Goal: Task Accomplishment & Management: Complete application form

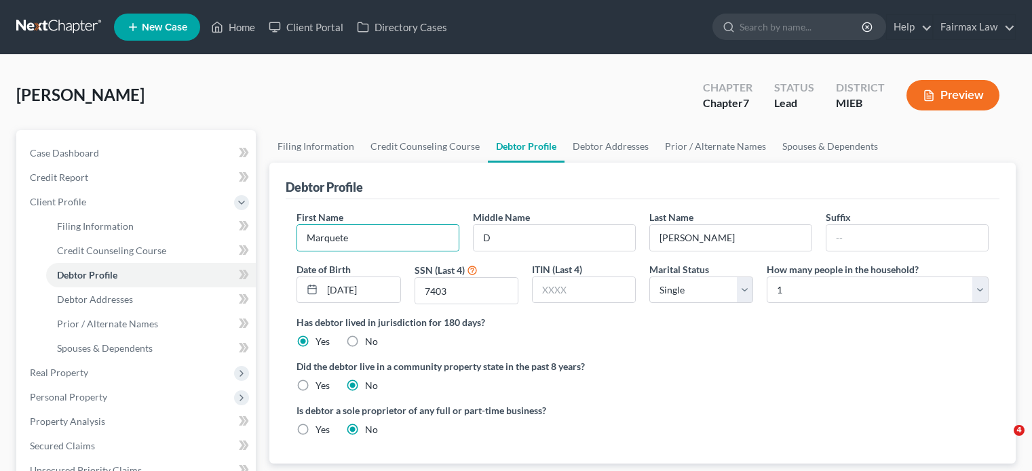
select select "0"
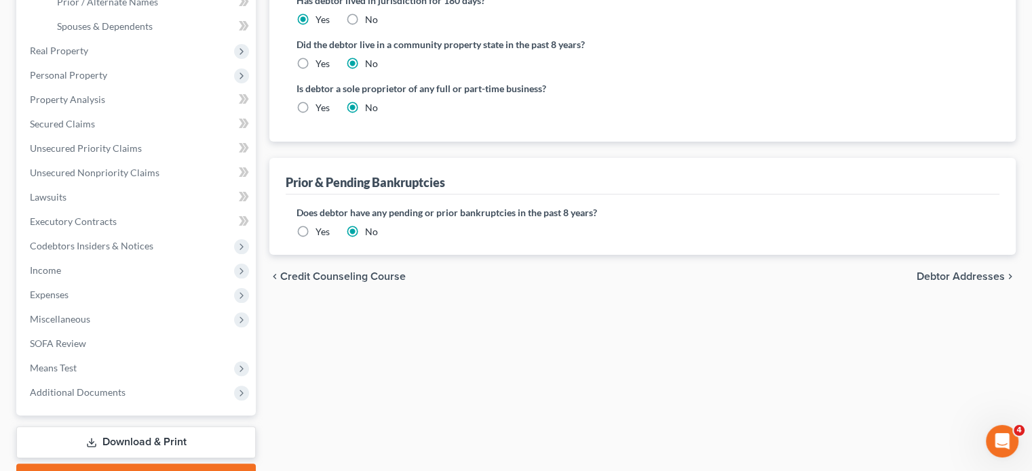
scroll to position [326, 0]
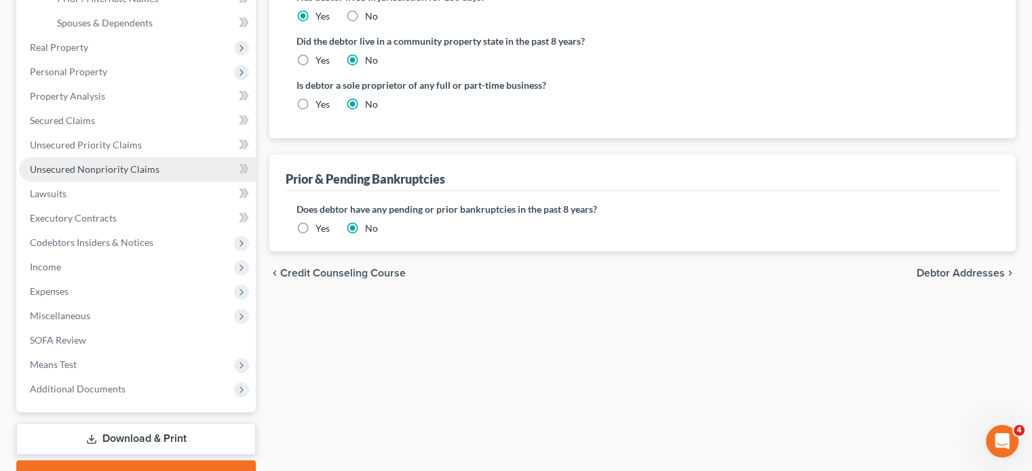
click at [133, 175] on span "Unsecured Nonpriority Claims" at bounding box center [95, 169] width 130 height 12
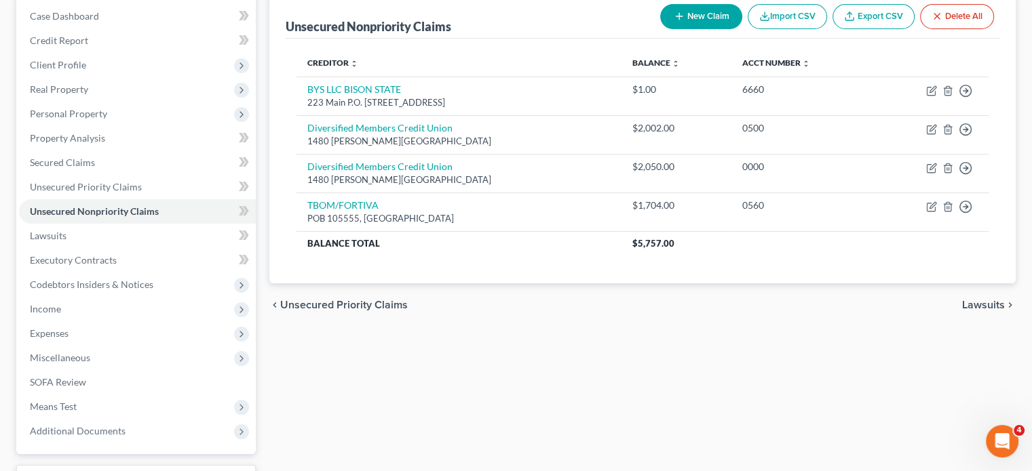
scroll to position [140, 0]
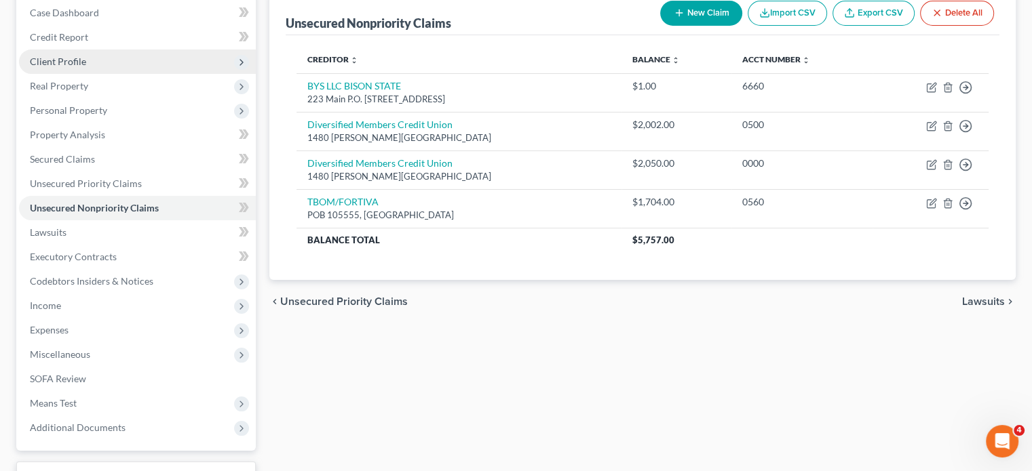
click at [111, 74] on span "Client Profile" at bounding box center [137, 62] width 237 height 24
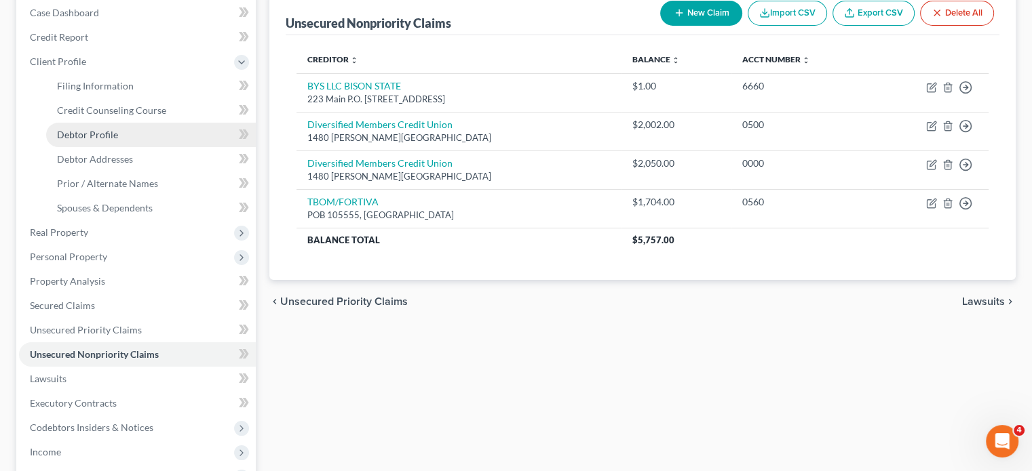
click at [91, 140] on span "Debtor Profile" at bounding box center [87, 135] width 61 height 12
select select "0"
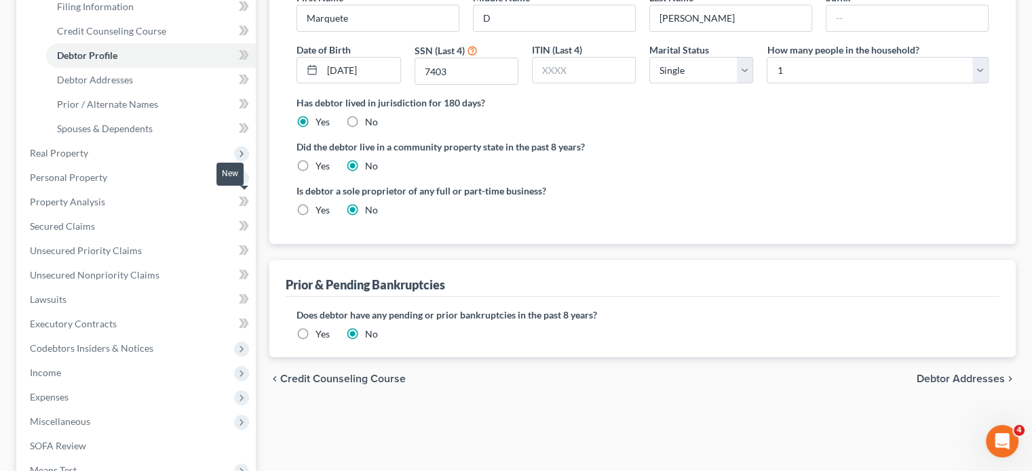
scroll to position [227, 0]
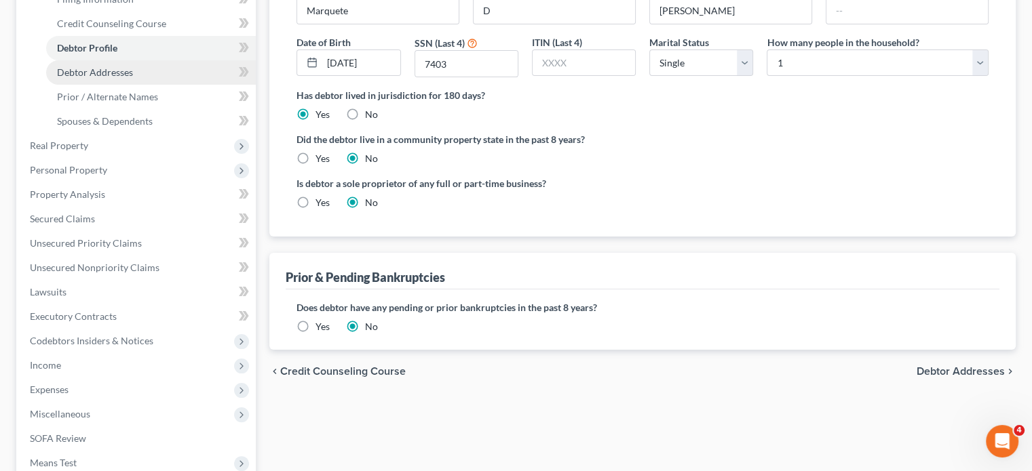
click at [110, 78] on span "Debtor Addresses" at bounding box center [95, 72] width 76 height 12
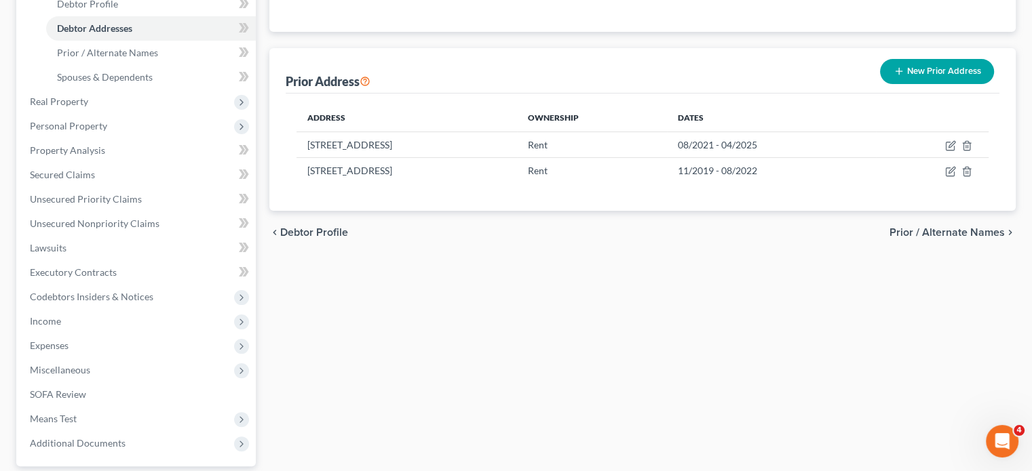
scroll to position [263, 0]
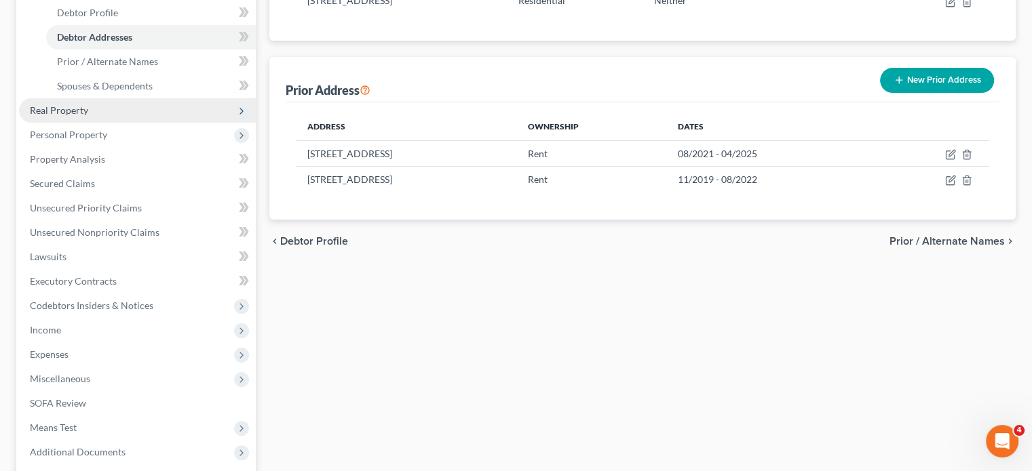
click at [129, 123] on span "Real Property" at bounding box center [137, 110] width 237 height 24
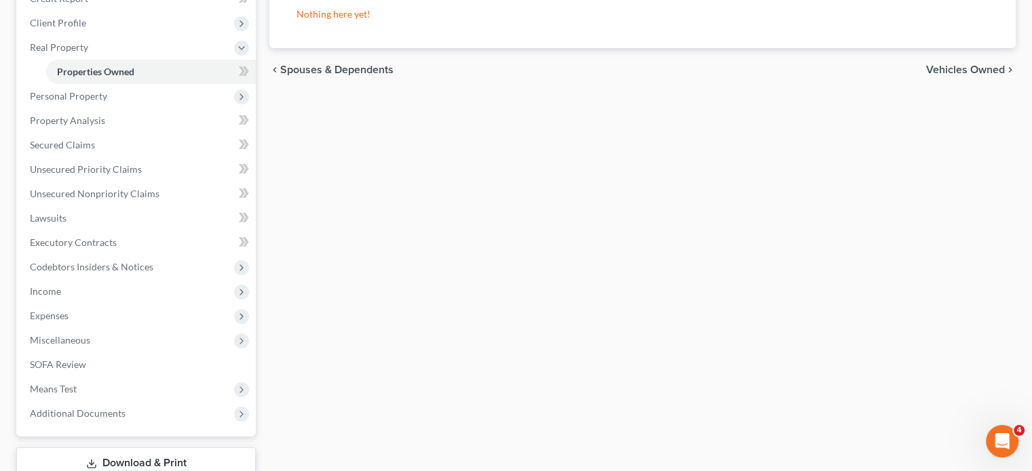
scroll to position [182, 0]
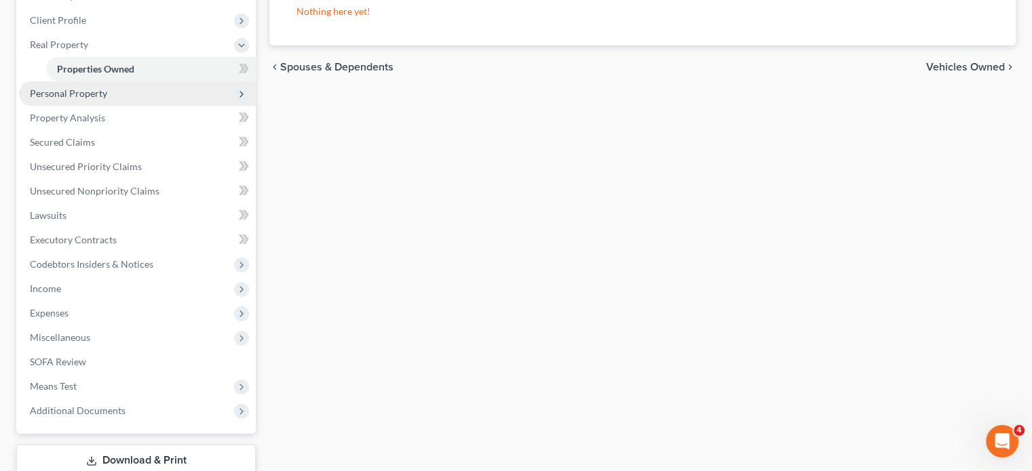
click at [144, 106] on span "Personal Property" at bounding box center [137, 93] width 237 height 24
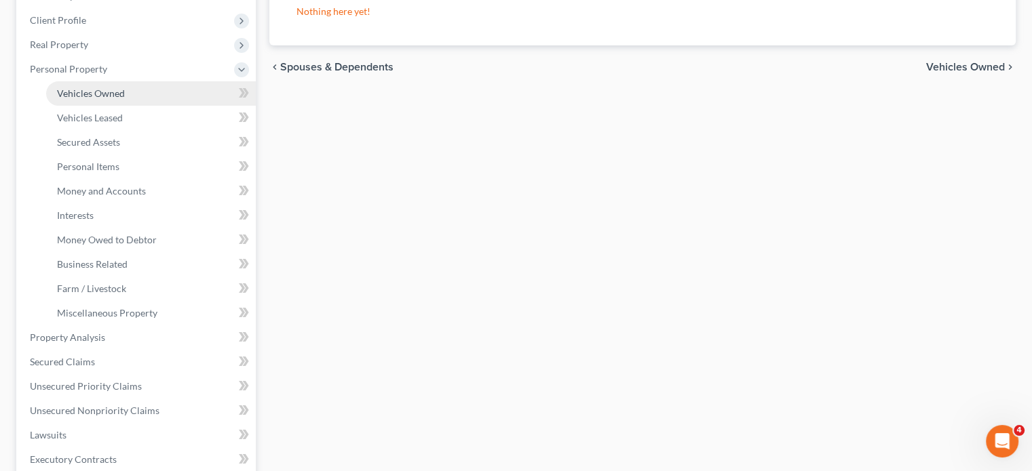
click at [125, 99] on span "Vehicles Owned" at bounding box center [91, 94] width 68 height 12
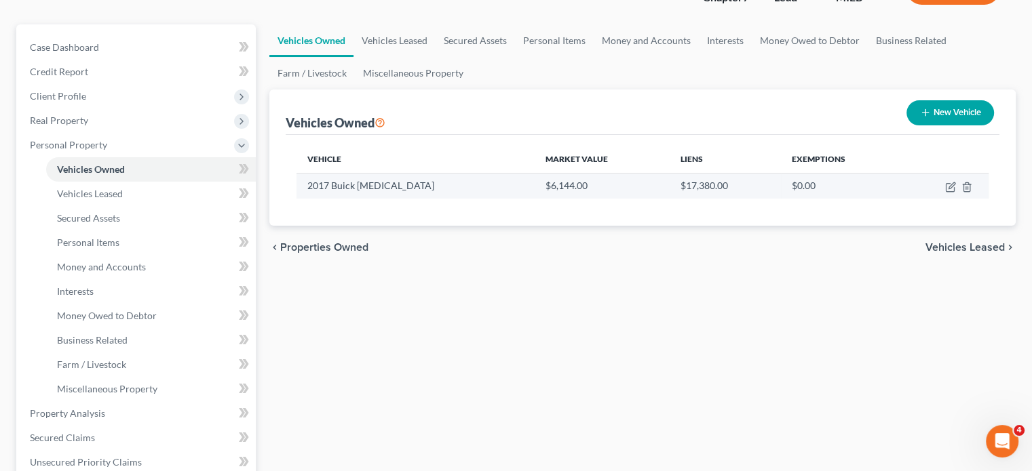
scroll to position [100, 0]
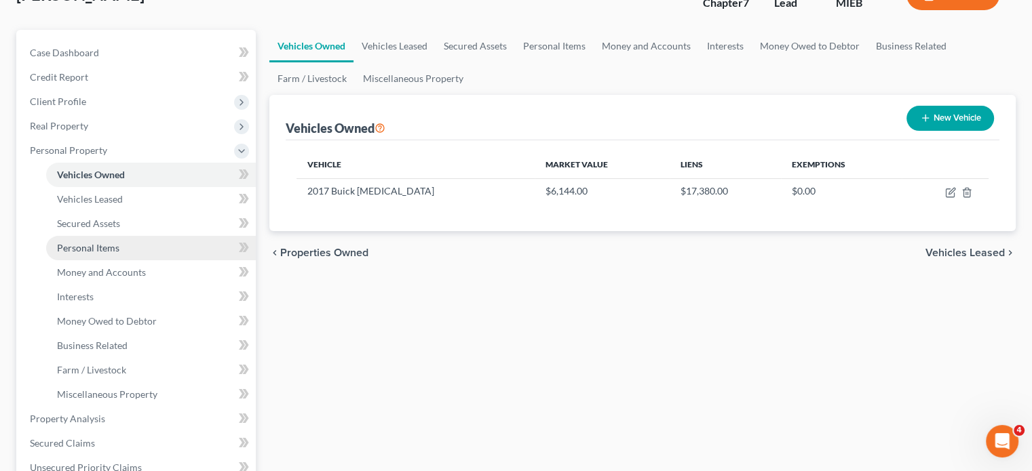
click at [119, 254] on span "Personal Items" at bounding box center [88, 248] width 62 height 12
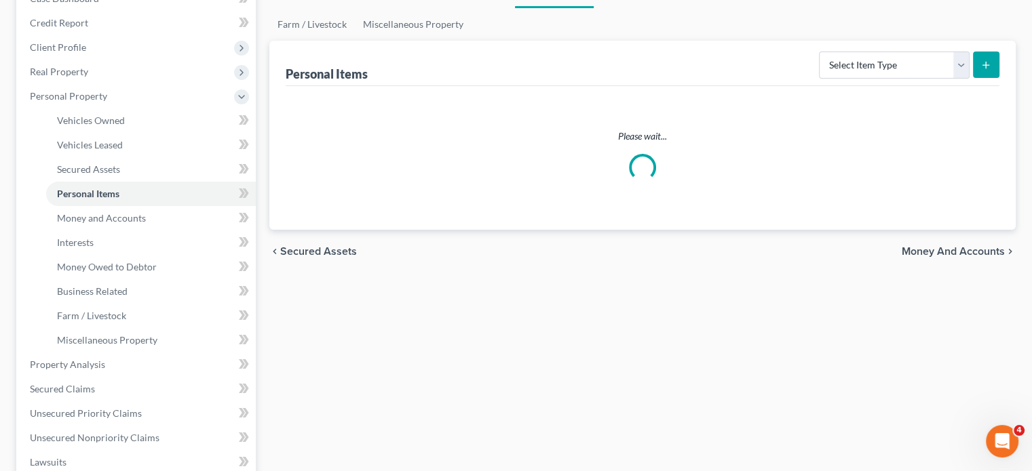
scroll to position [168, 0]
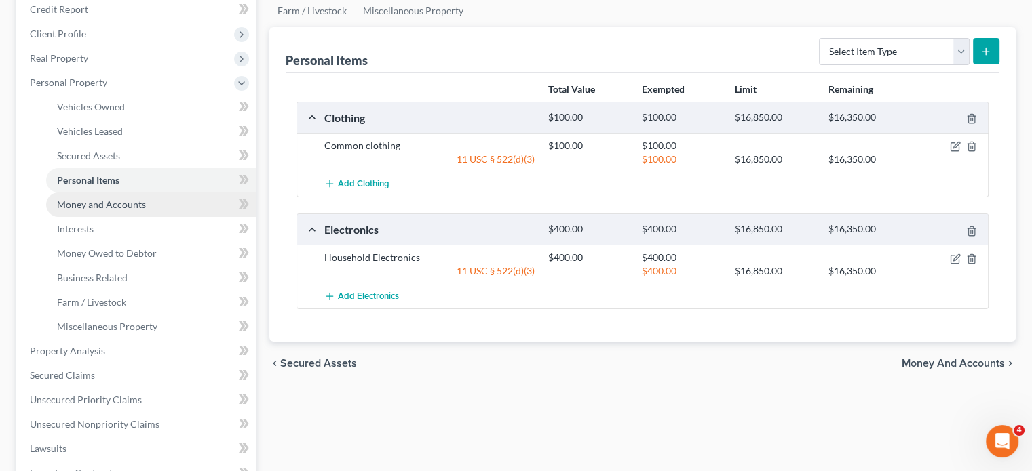
click at [166, 217] on link "Money and Accounts" at bounding box center [151, 205] width 210 height 24
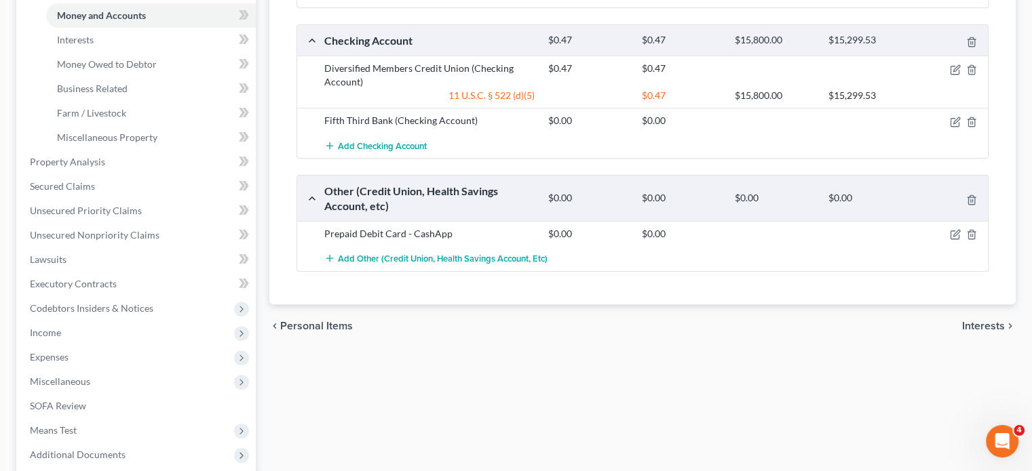
scroll to position [358, 0]
click at [157, 52] on link "Interests" at bounding box center [151, 39] width 210 height 24
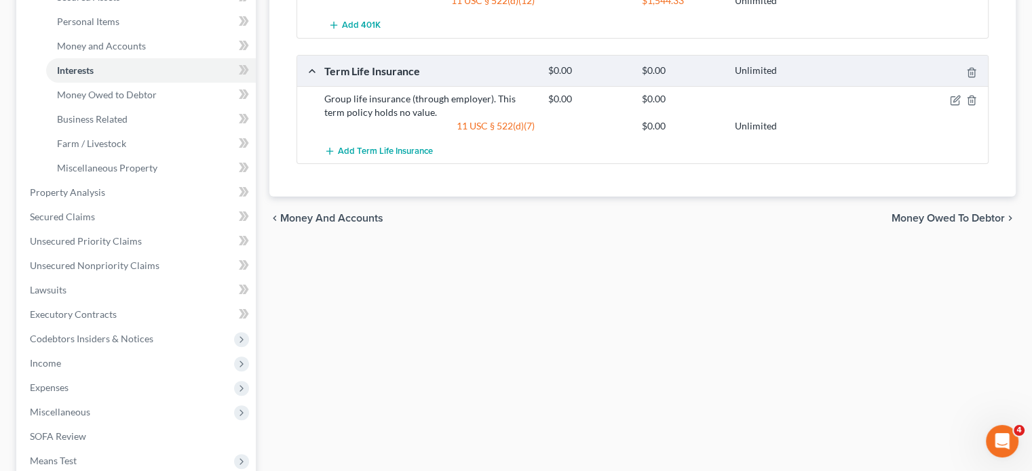
scroll to position [330, 0]
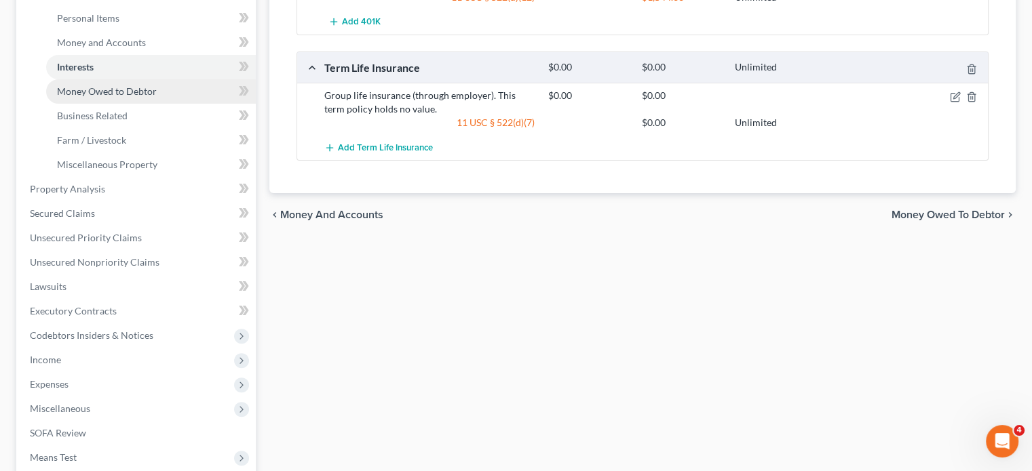
click at [148, 97] on span "Money Owed to Debtor" at bounding box center [107, 91] width 100 height 12
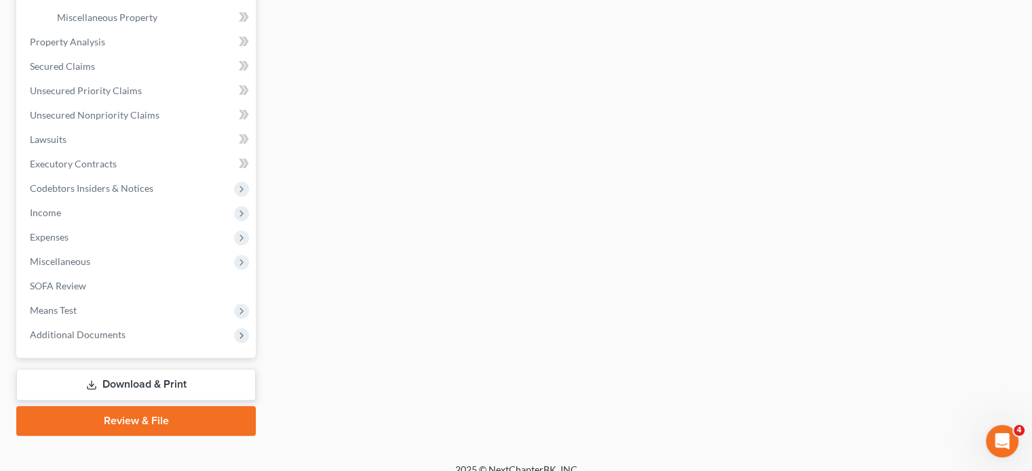
scroll to position [479, 0]
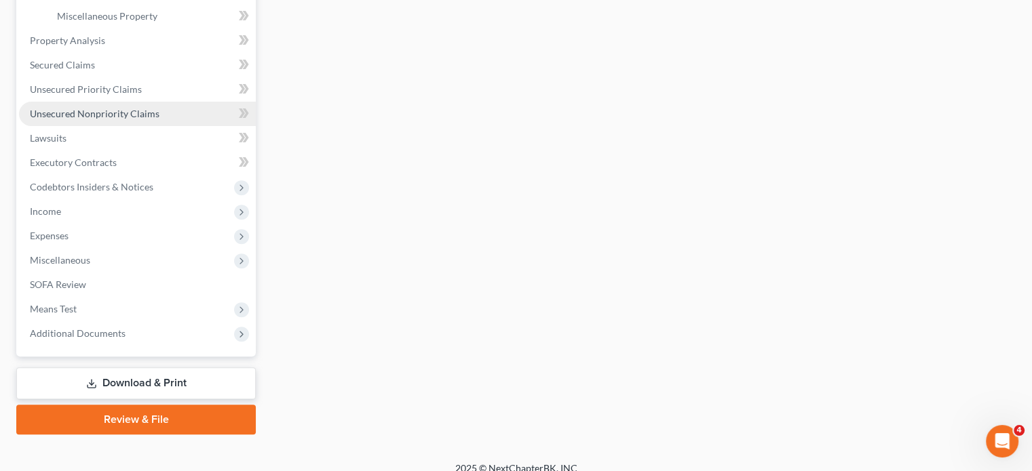
click at [128, 119] on span "Unsecured Nonpriority Claims" at bounding box center [95, 114] width 130 height 12
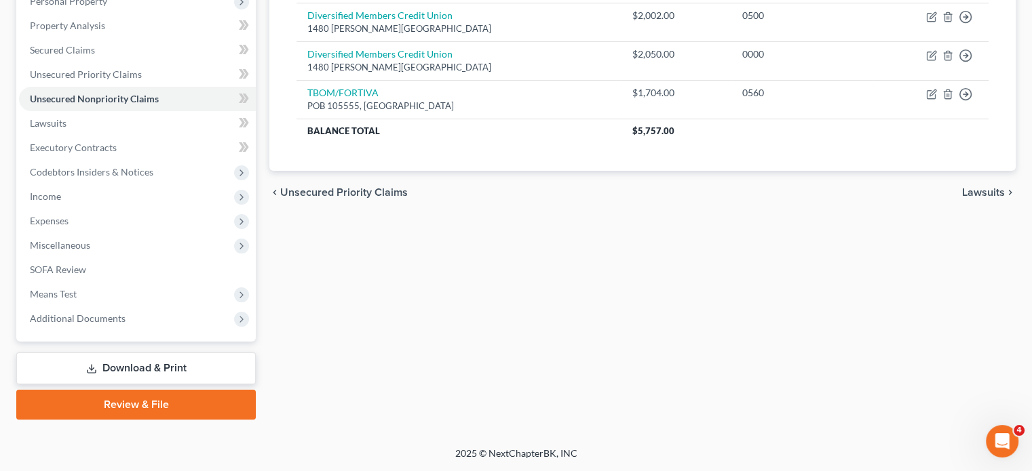
scroll to position [336, 0]
click at [125, 38] on link "Secured Claims" at bounding box center [137, 50] width 237 height 24
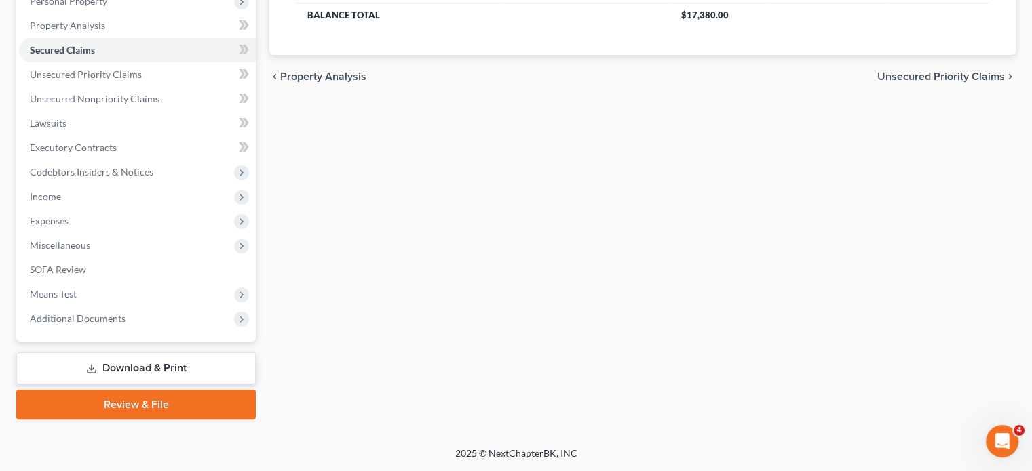
scroll to position [296, 0]
click at [149, 104] on span "Unsecured Nonpriority Claims" at bounding box center [95, 99] width 130 height 12
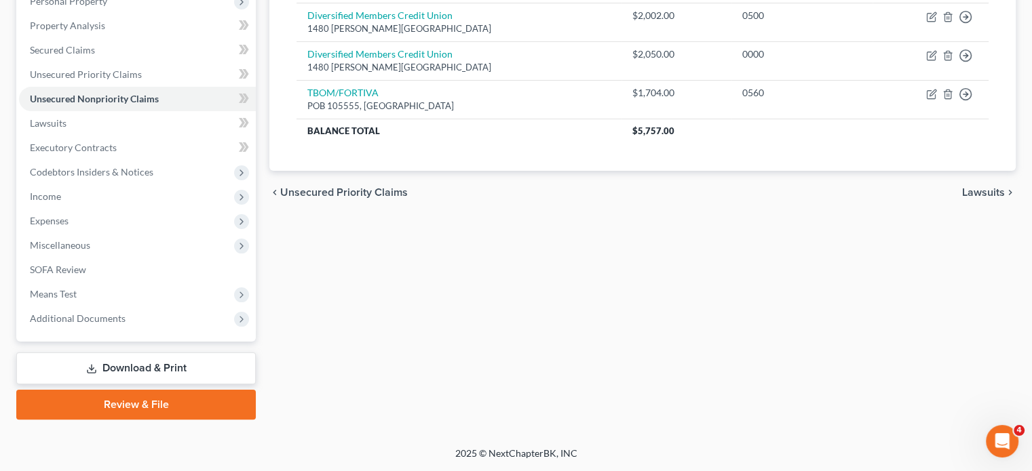
scroll to position [144, 0]
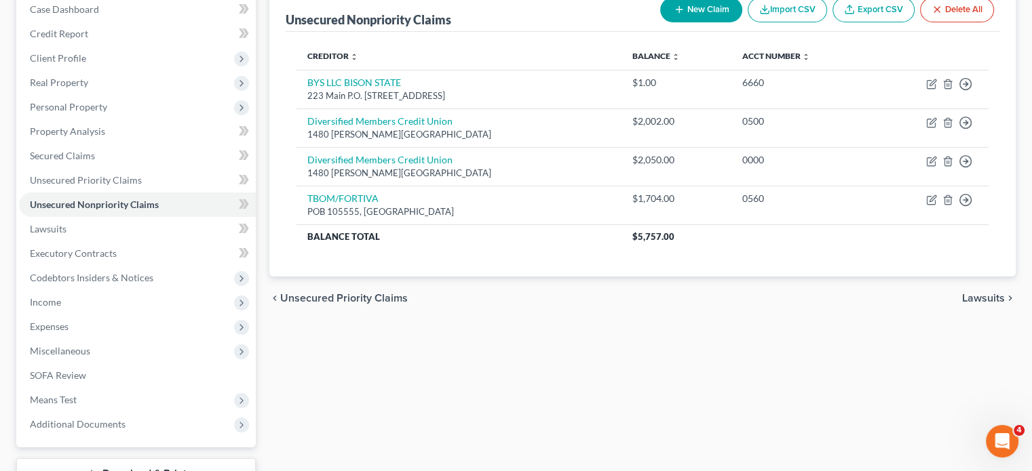
click at [521, 70] on th "Creditor expand_more expand_less unfold_more" at bounding box center [458, 56] width 325 height 27
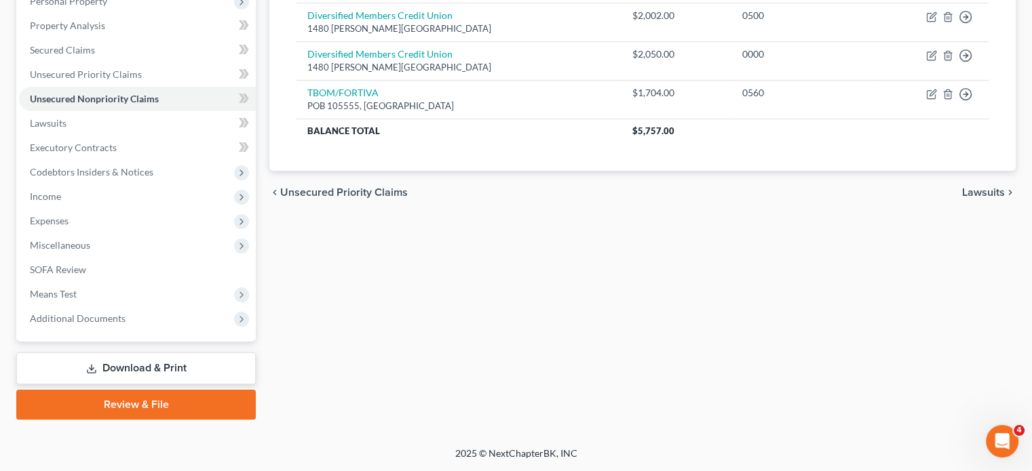
scroll to position [322, 0]
click at [66, 129] on span "Lawsuits" at bounding box center [48, 123] width 37 height 12
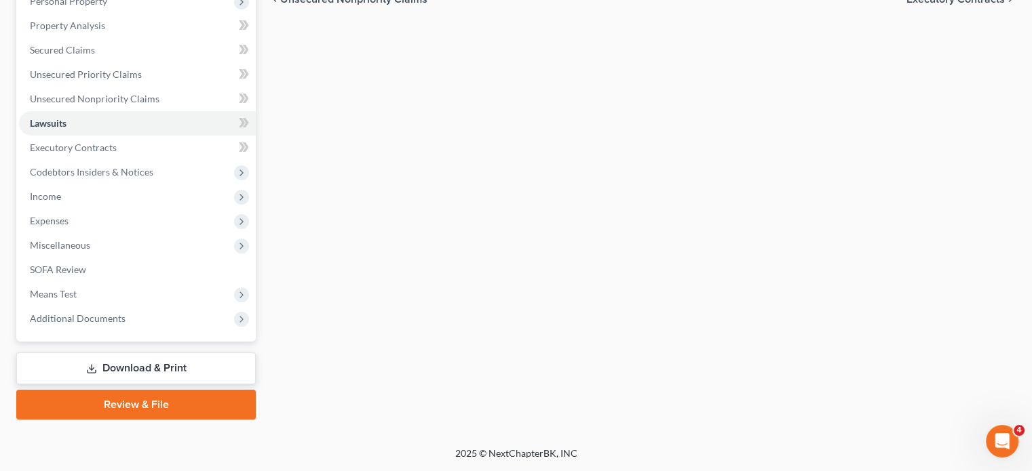
scroll to position [345, 0]
click at [117, 153] on span "Executory Contracts" at bounding box center [73, 148] width 87 height 12
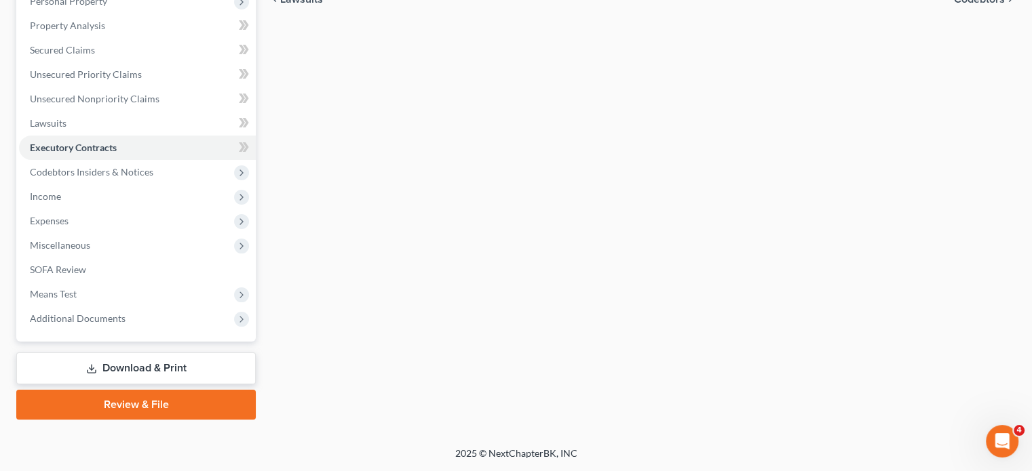
scroll to position [407, 0]
click at [125, 185] on span "Income" at bounding box center [137, 197] width 237 height 24
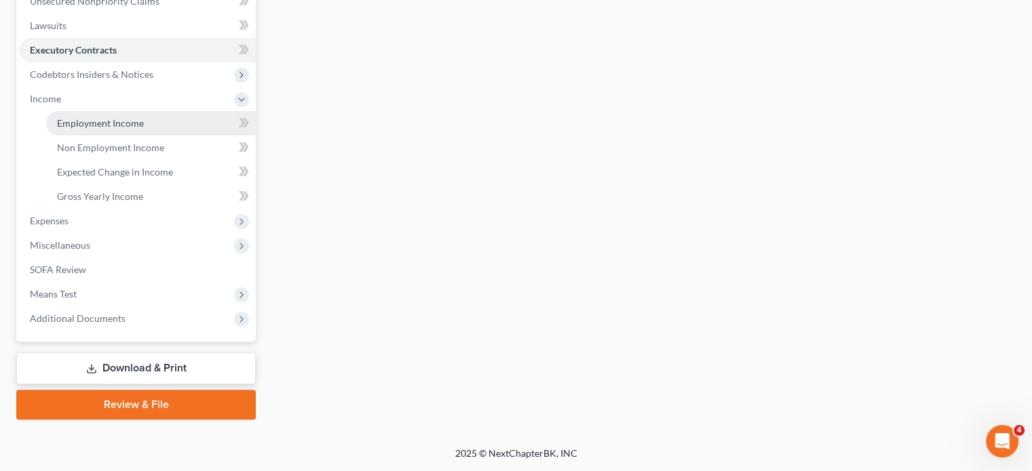
click at [128, 129] on span "Employment Income" at bounding box center [100, 123] width 87 height 12
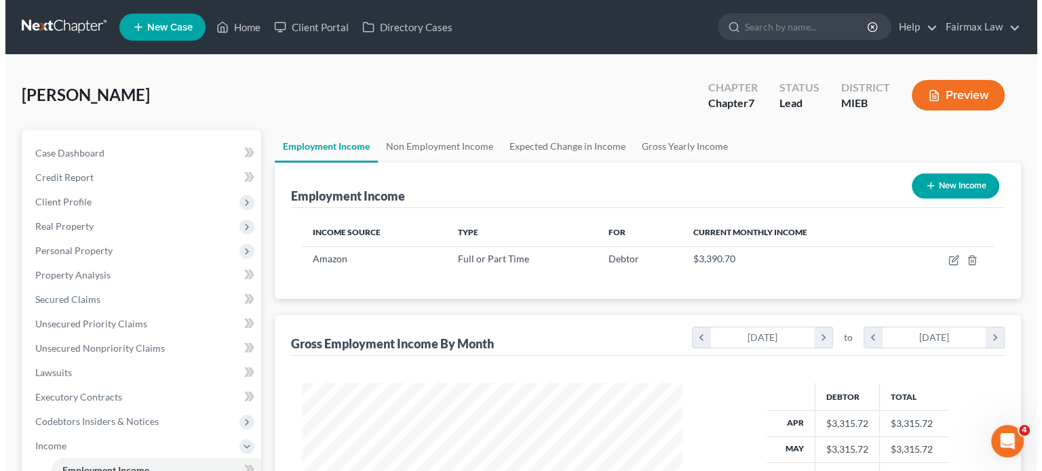
scroll to position [301, 408]
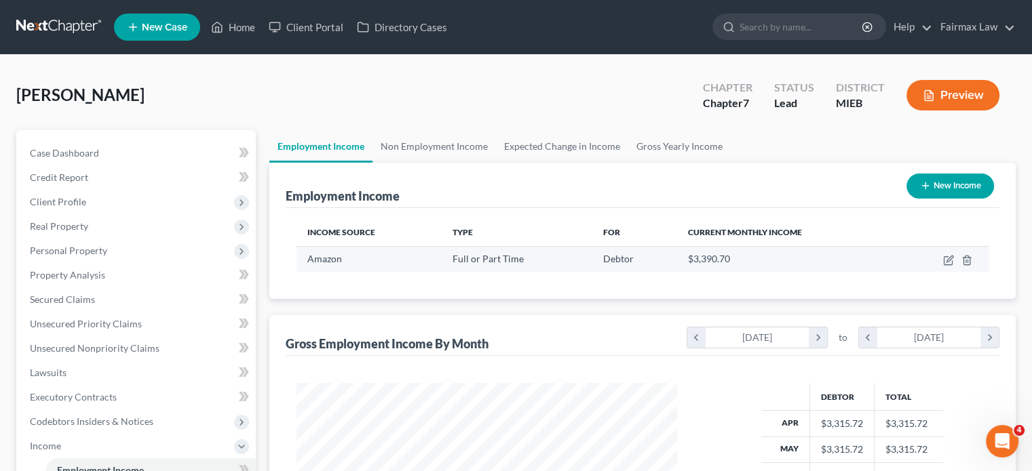
click at [928, 272] on td at bounding box center [943, 259] width 92 height 26
click at [943, 266] on icon "button" at bounding box center [948, 260] width 11 height 11
select select "0"
select select "23"
select select "3"
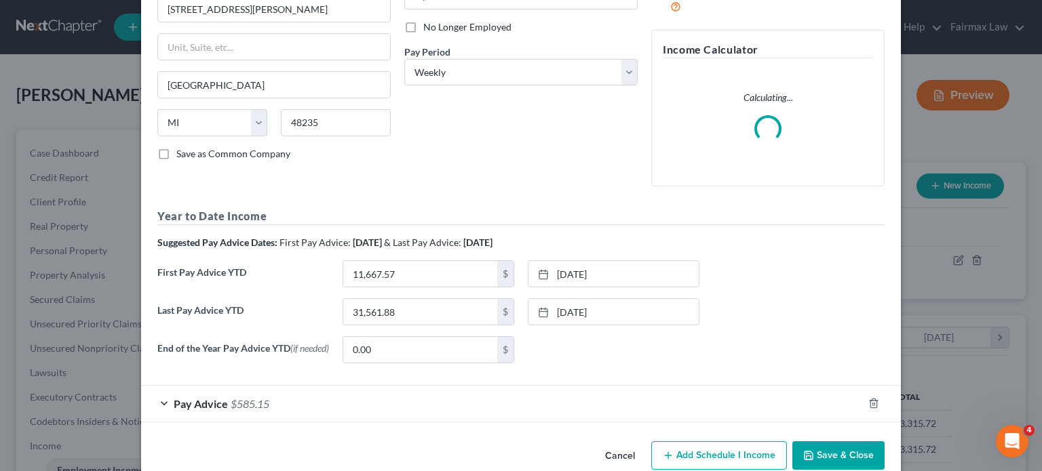
scroll to position [345, 0]
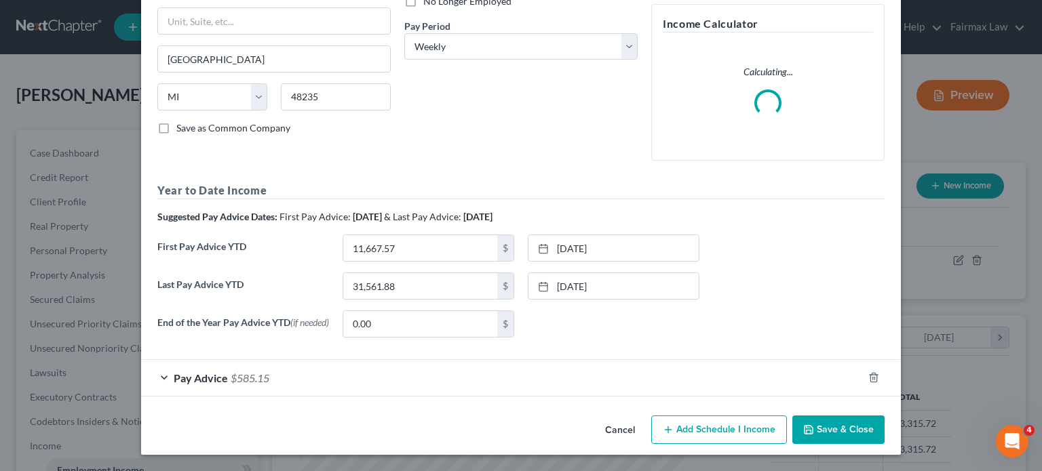
click at [624, 433] on div "Edit Income Source × Employment Type * Select Full or [DEMOGRAPHIC_DATA] Employ…" at bounding box center [521, 138] width 760 height 636
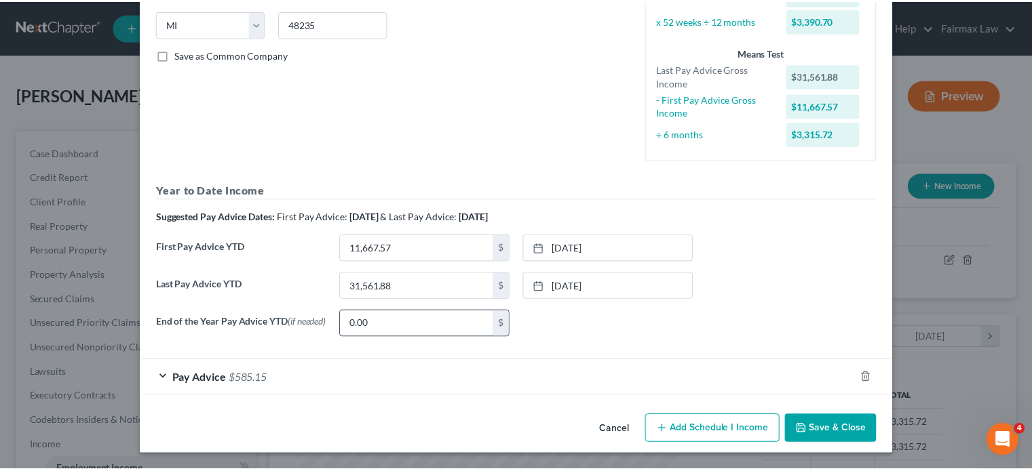
scroll to position [437, 0]
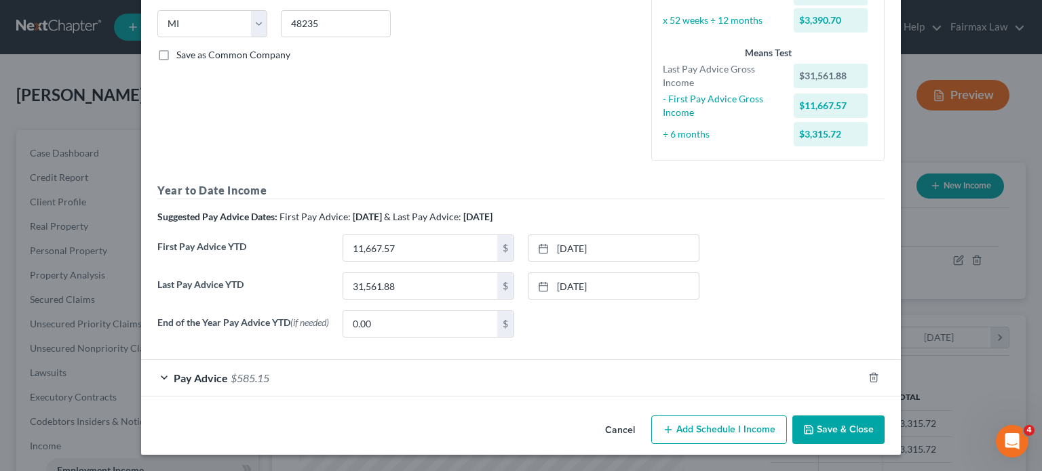
click at [885, 427] on button "Save & Close" at bounding box center [838, 430] width 92 height 28
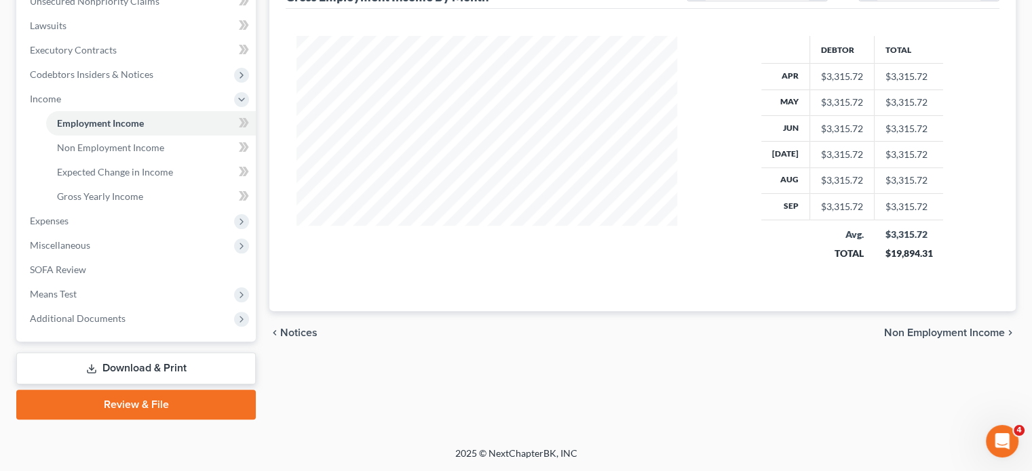
scroll to position [486, 0]
click at [119, 215] on span "Expenses" at bounding box center [137, 221] width 237 height 24
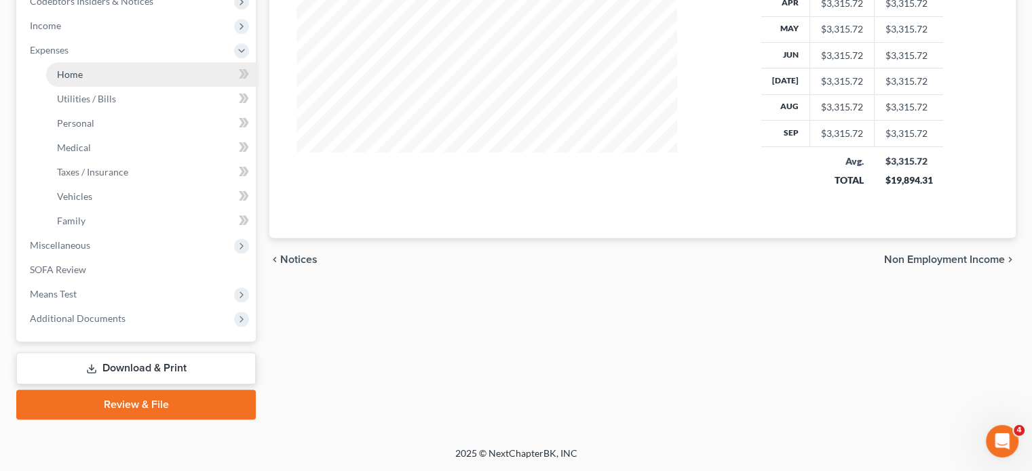
click at [83, 80] on span "Home" at bounding box center [70, 75] width 26 height 12
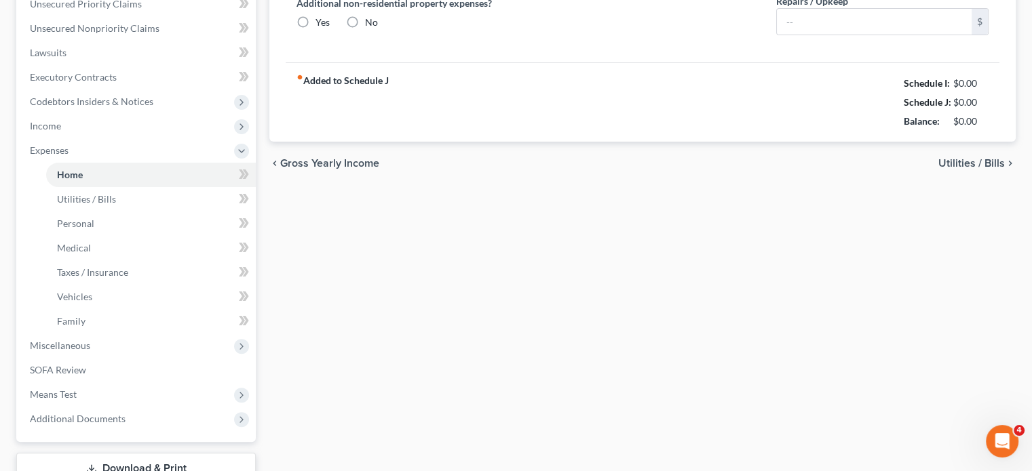
type input "500.00"
type input "0.00"
radio input "true"
type input "0.00"
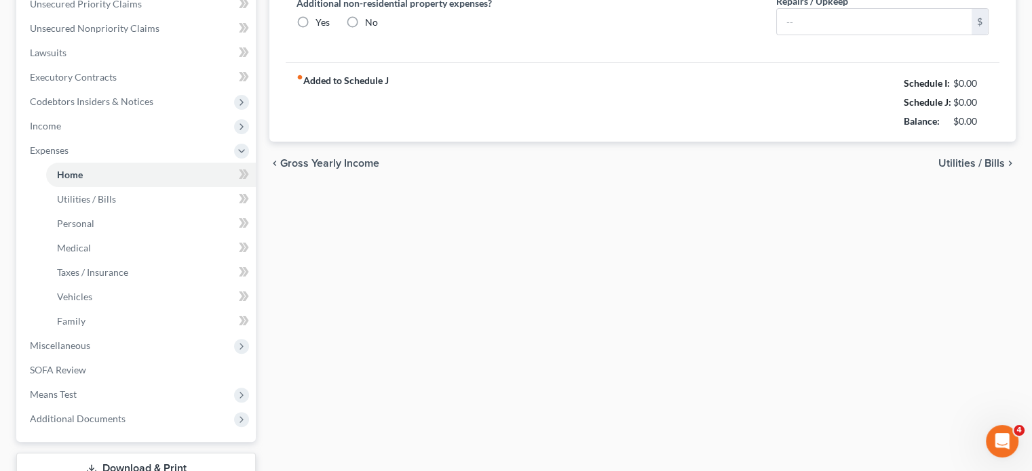
type input "0.00"
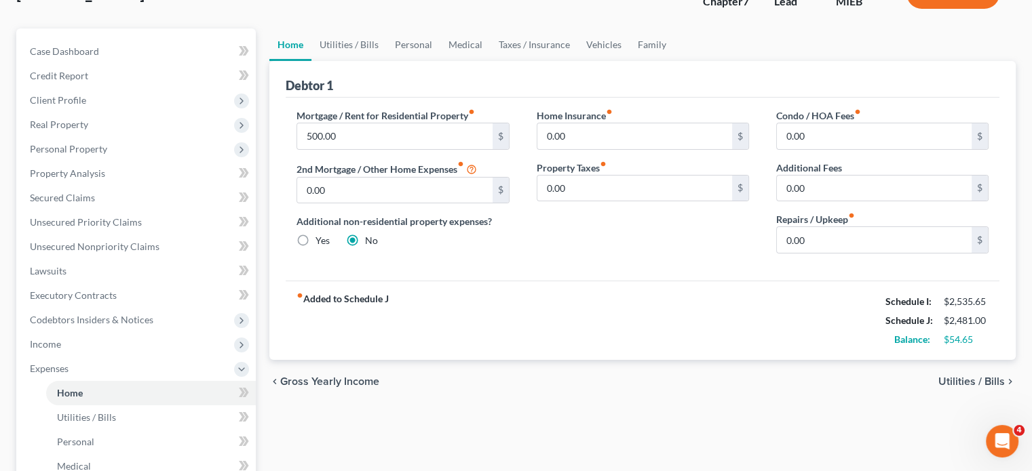
scroll to position [103, 0]
click at [364, 60] on link "Utilities / Bills" at bounding box center [348, 43] width 75 height 33
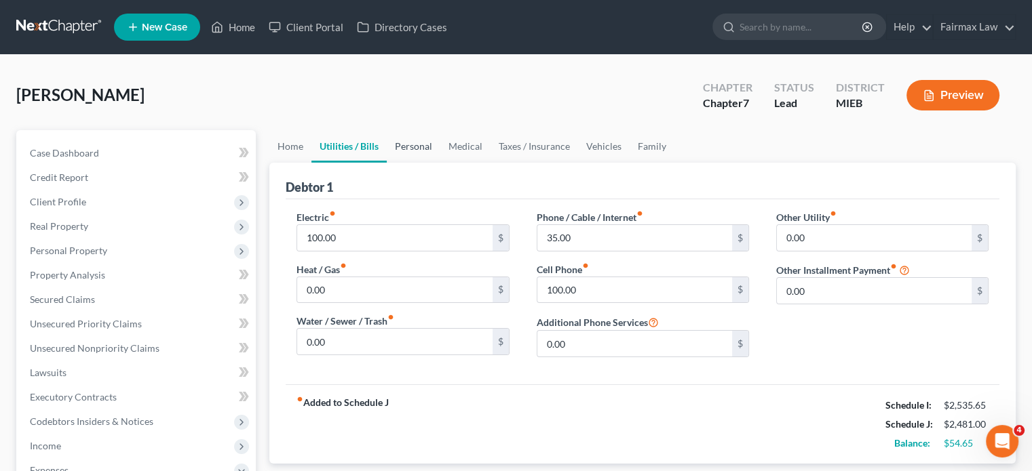
click at [440, 163] on link "Personal" at bounding box center [414, 146] width 54 height 33
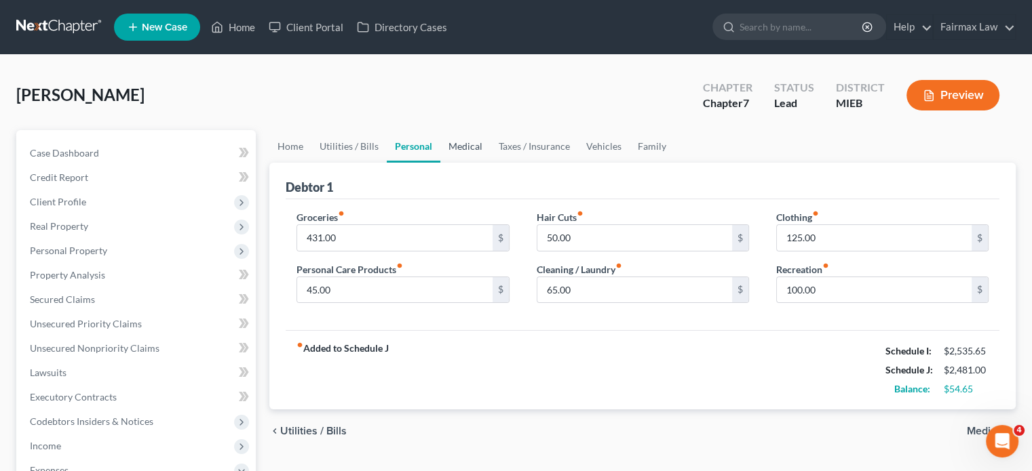
click at [490, 163] on link "Medical" at bounding box center [465, 146] width 50 height 33
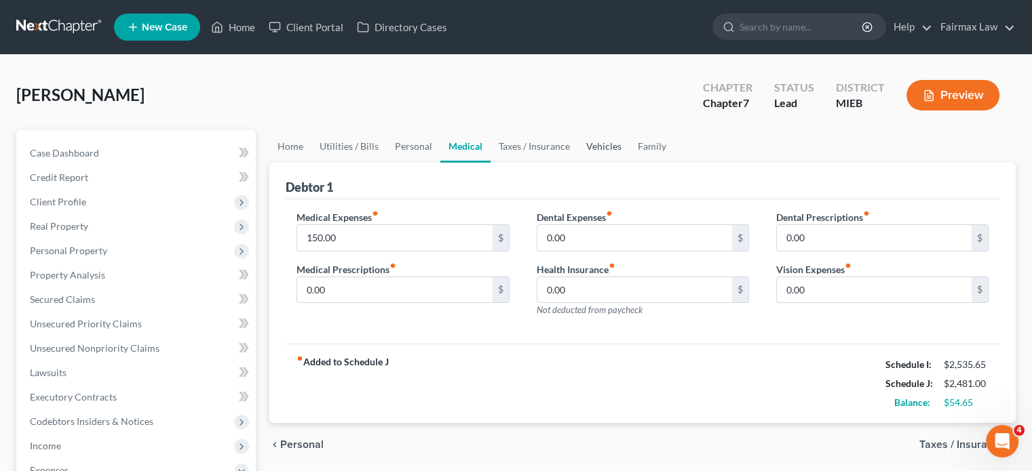
click at [630, 163] on link "Vehicles" at bounding box center [604, 146] width 52 height 33
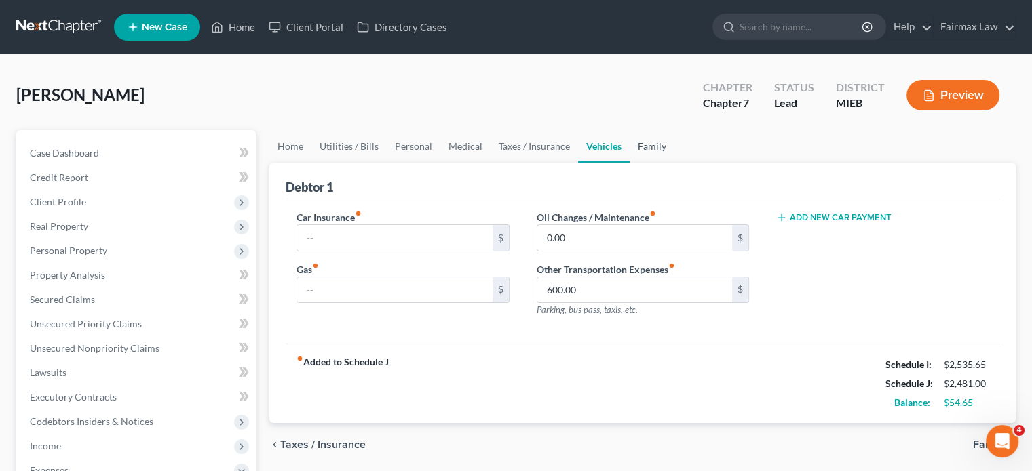
click at [674, 163] on link "Family" at bounding box center [652, 146] width 45 height 33
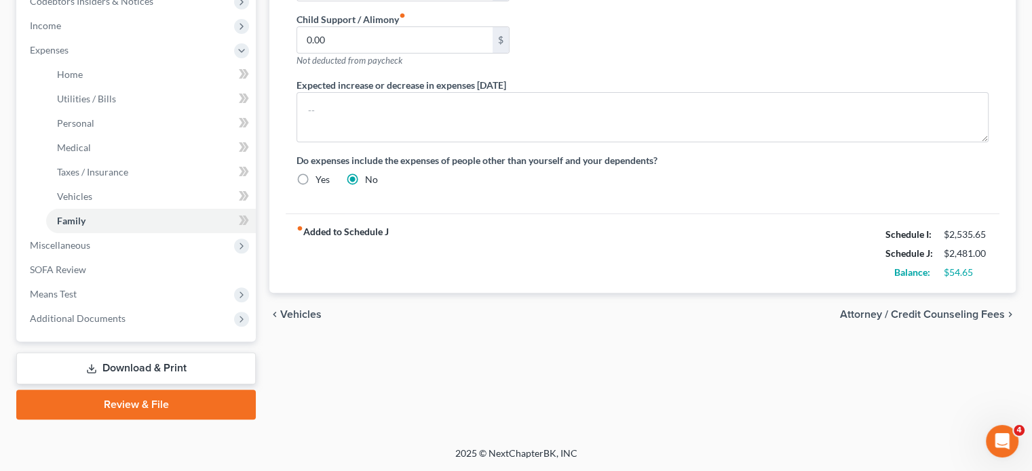
scroll to position [640, 0]
click at [127, 233] on span "Miscellaneous" at bounding box center [137, 245] width 237 height 24
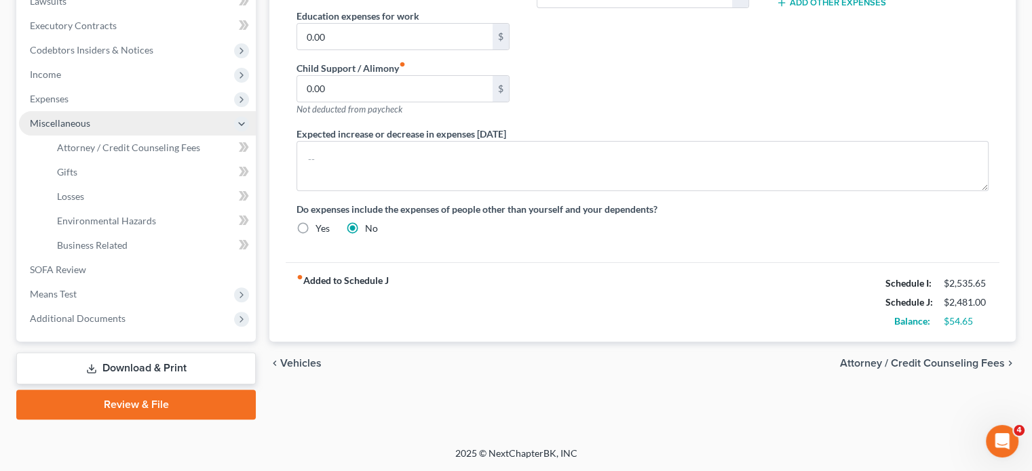
scroll to position [579, 0]
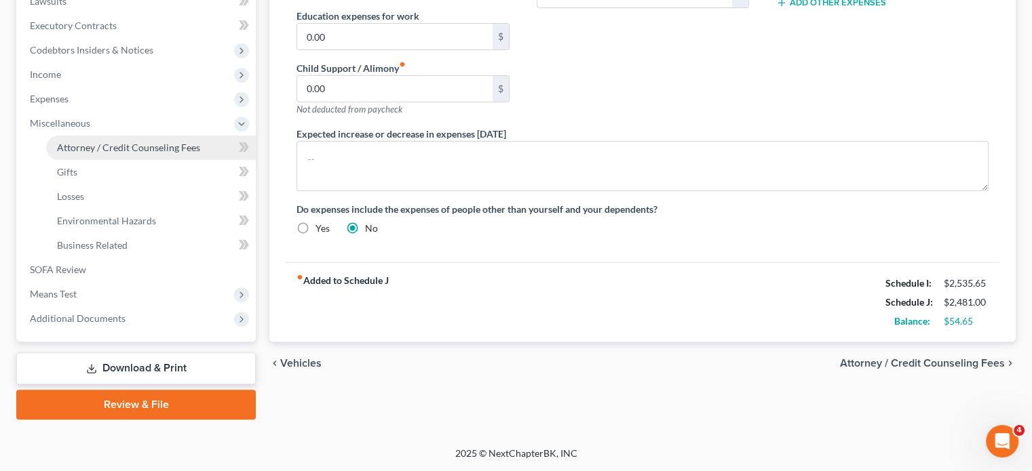
click at [160, 142] on span "Attorney / Credit Counseling Fees" at bounding box center [128, 148] width 143 height 12
select select "2"
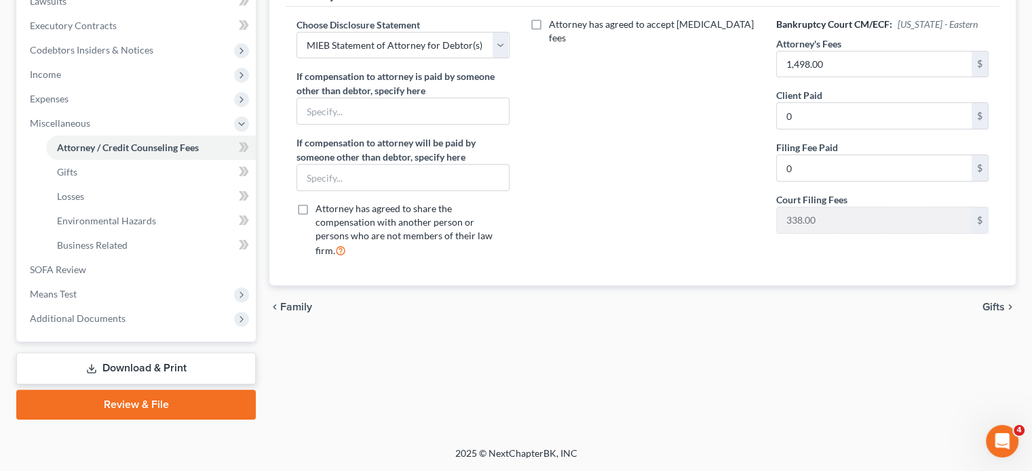
scroll to position [391, 0]
